Goal: Find specific page/section: Find specific page/section

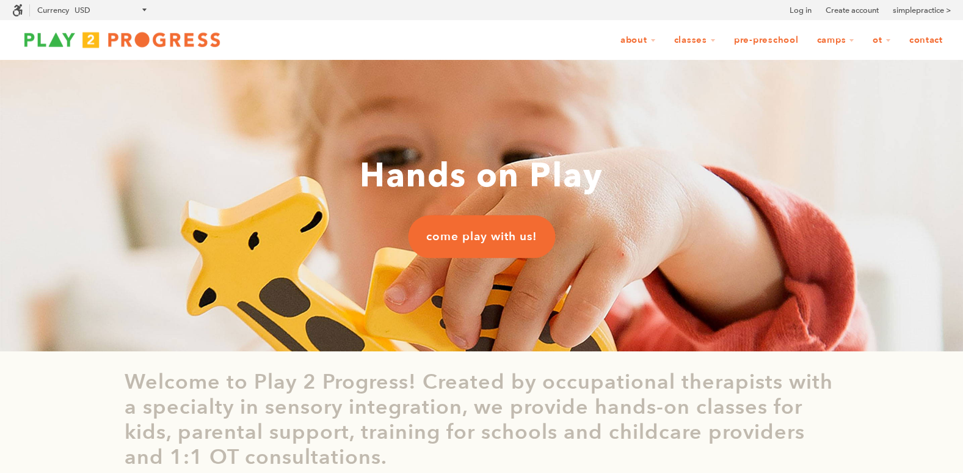
scroll to position [1, 10]
click at [932, 41] on link "Contact" at bounding box center [926, 40] width 49 height 23
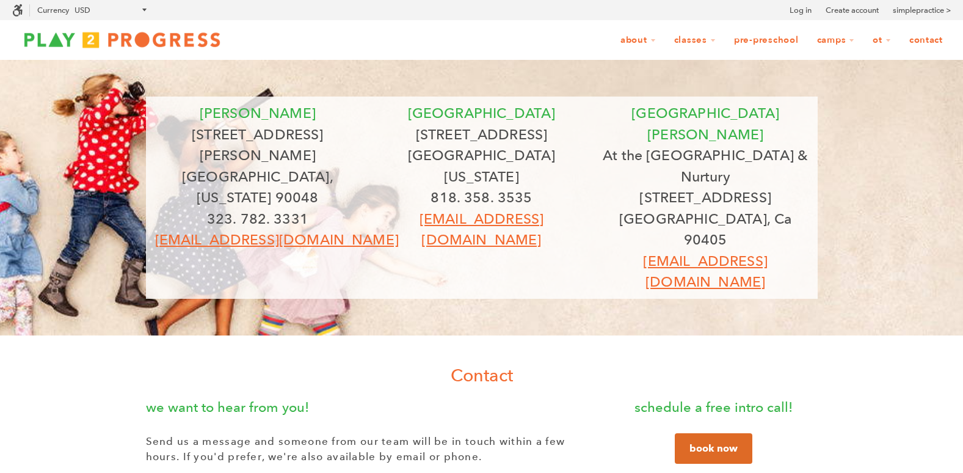
scroll to position [1, 10]
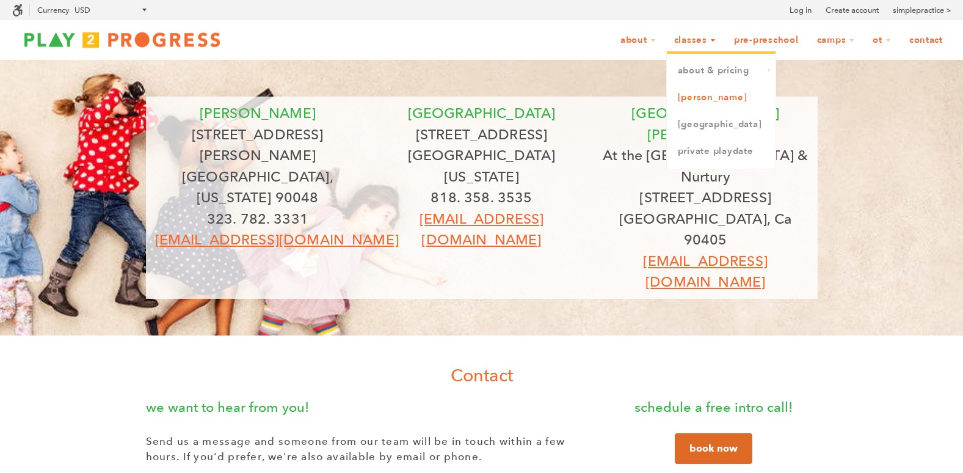
click at [690, 100] on link "[PERSON_NAME]" at bounding box center [721, 97] width 109 height 27
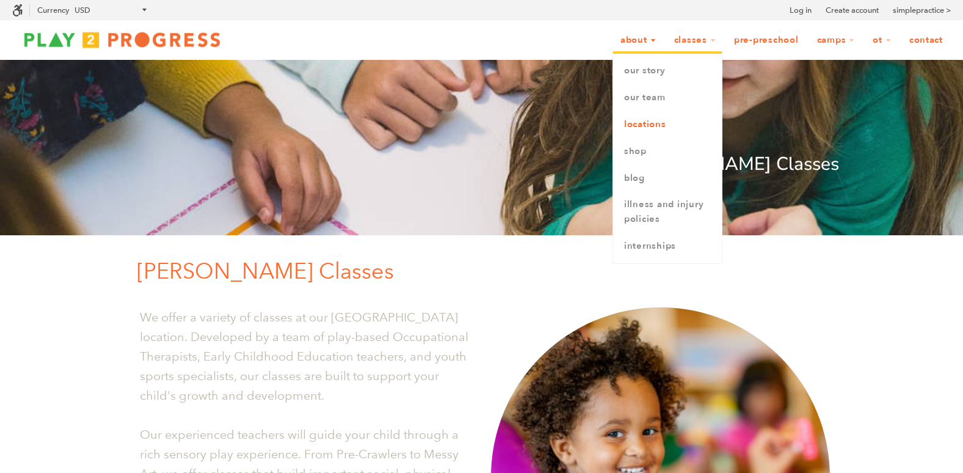
click at [651, 124] on link "Locations" at bounding box center [667, 124] width 109 height 27
